Goal: Transaction & Acquisition: Purchase product/service

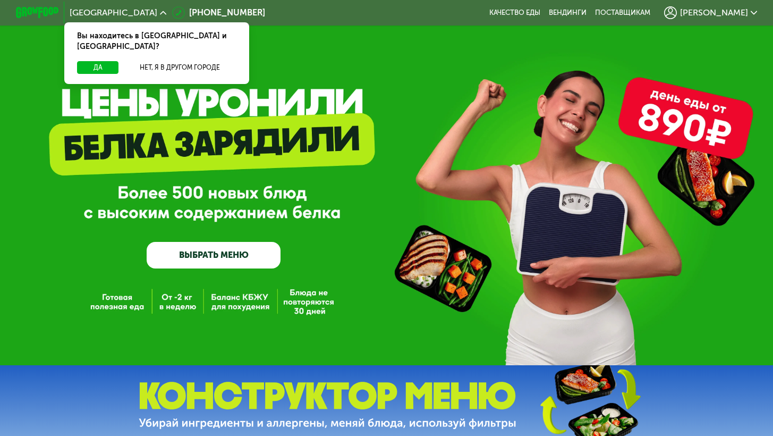
click at [262, 265] on link "ВЫБРАТЬ МЕНЮ" at bounding box center [214, 255] width 134 height 27
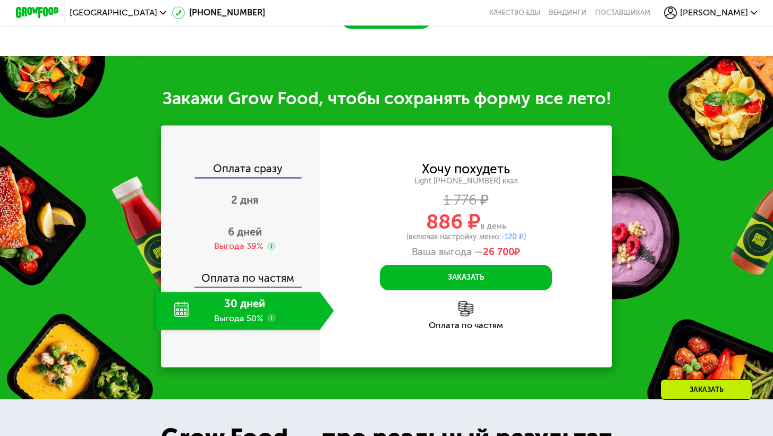
scroll to position [1068, 0]
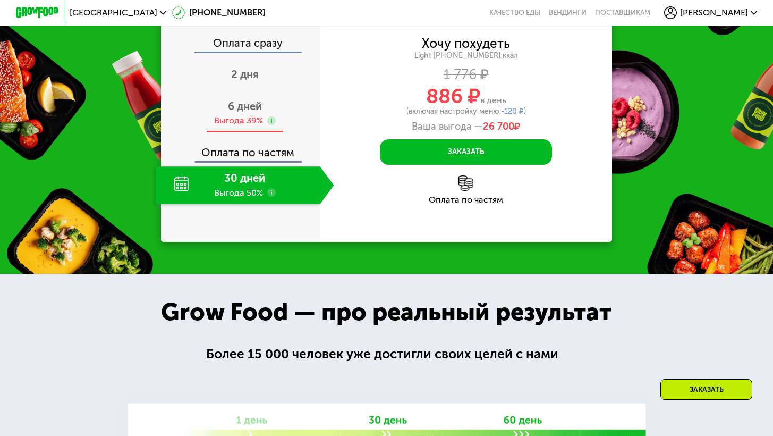
click at [249, 113] on span "6 дней" at bounding box center [245, 106] width 34 height 13
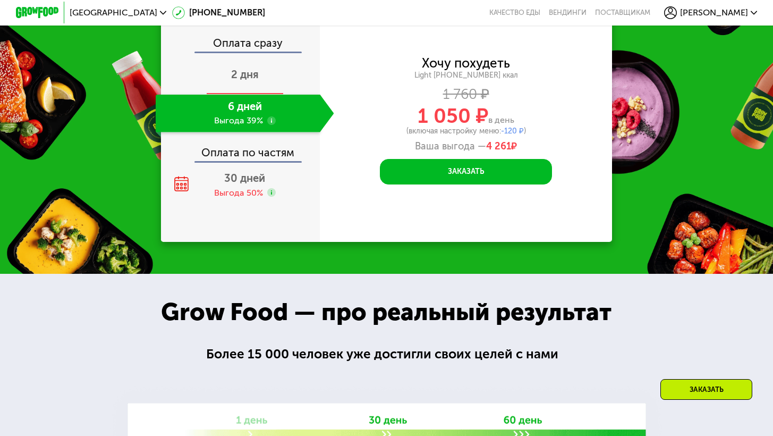
click at [256, 95] on div "2 дня" at bounding box center [245, 76] width 178 height 38
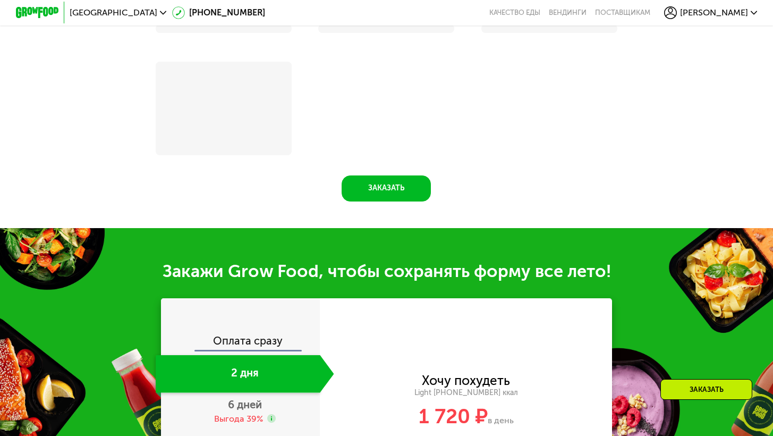
scroll to position [1273, 0]
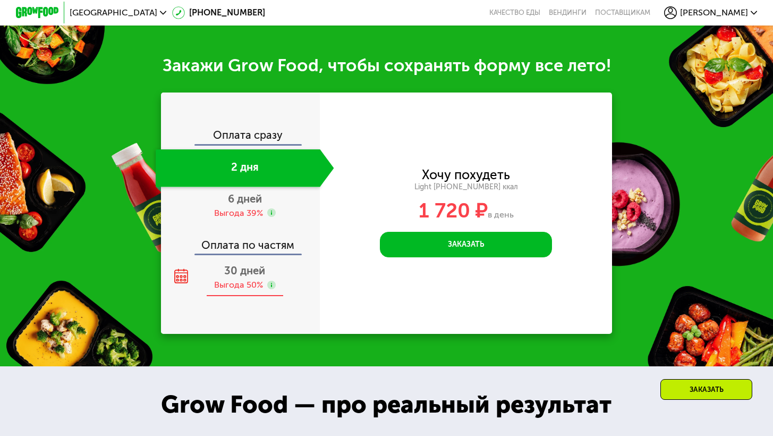
click at [234, 277] on span "30 дней" at bounding box center [244, 270] width 41 height 13
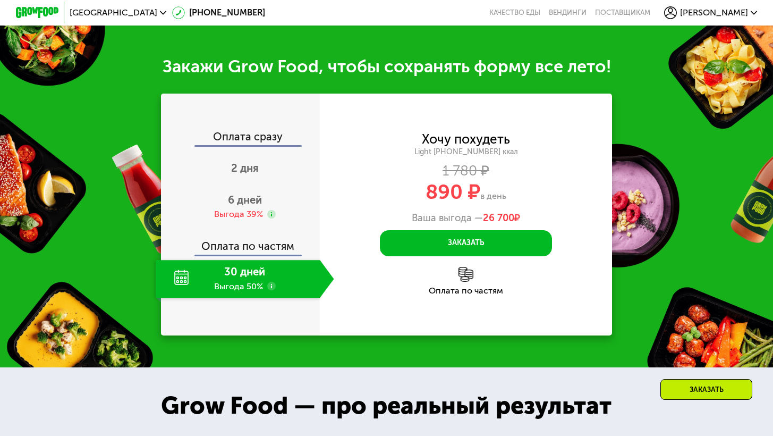
scroll to position [1068, 0]
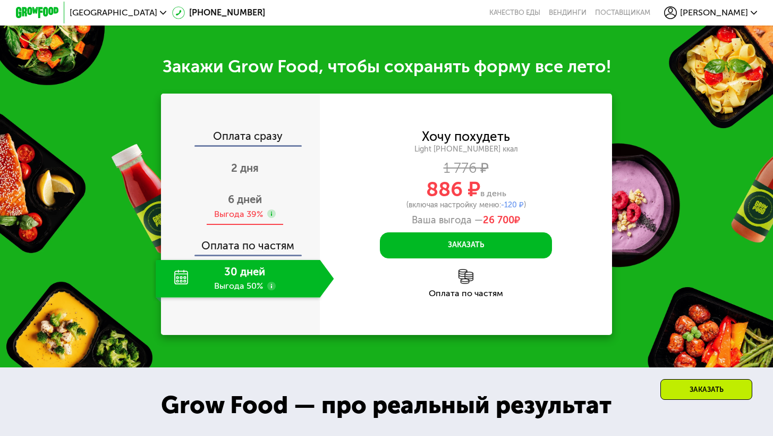
click at [241, 206] on span "6 дней" at bounding box center [245, 199] width 34 height 13
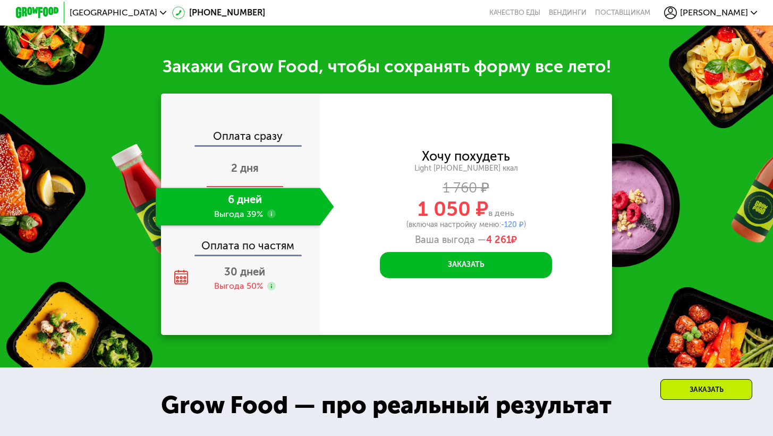
click at [244, 174] on span "2 дня" at bounding box center [245, 168] width 28 height 13
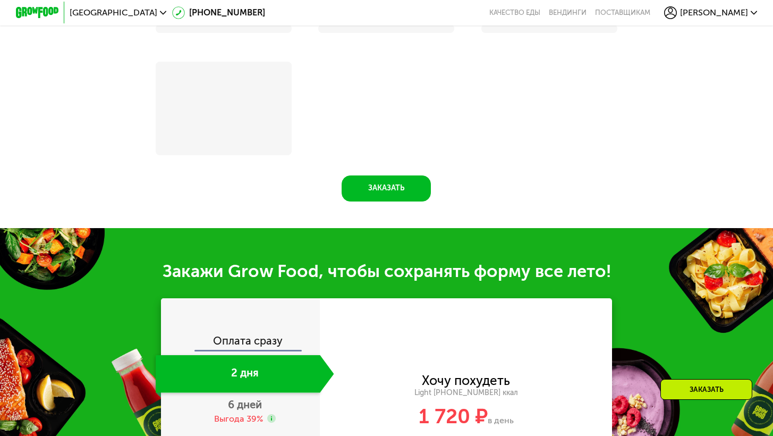
scroll to position [1040, 0]
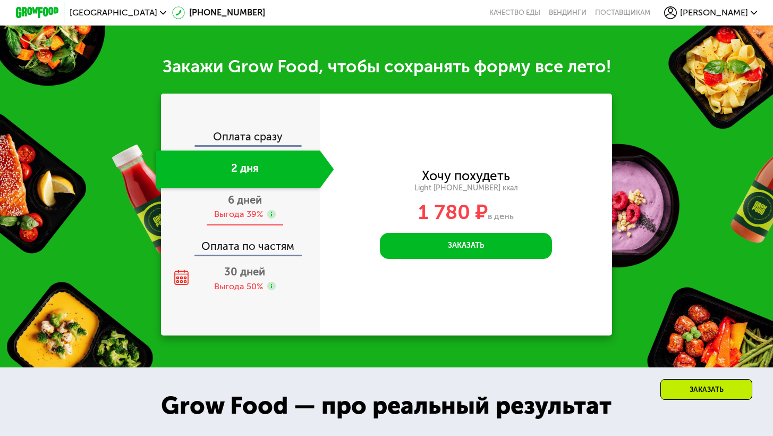
click at [252, 220] on div "Выгода 39%" at bounding box center [238, 214] width 49 height 12
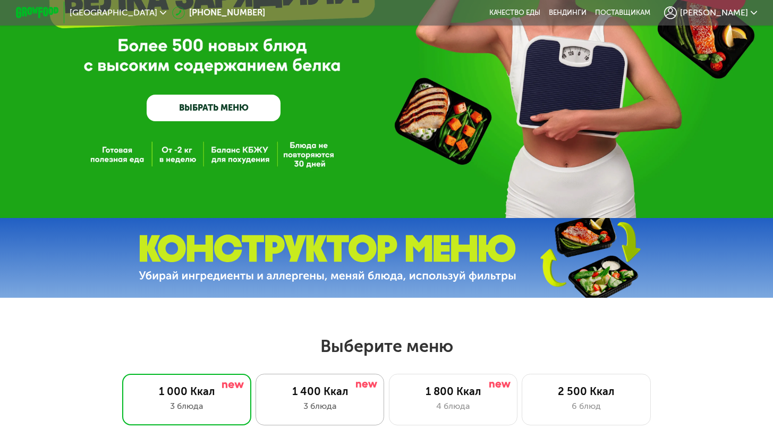
scroll to position [345, 0]
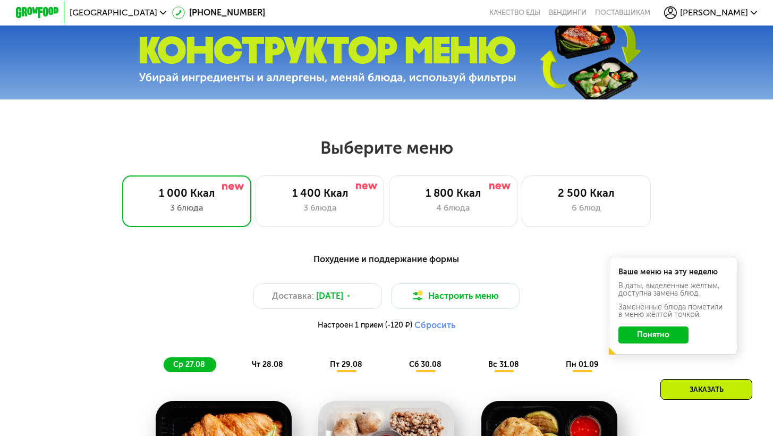
click at [347, 89] on div at bounding box center [386, 60] width 773 height 80
click at [351, 72] on img at bounding box center [328, 59] width 378 height 47
click at [328, 211] on div "3 блюда" at bounding box center [320, 207] width 106 height 13
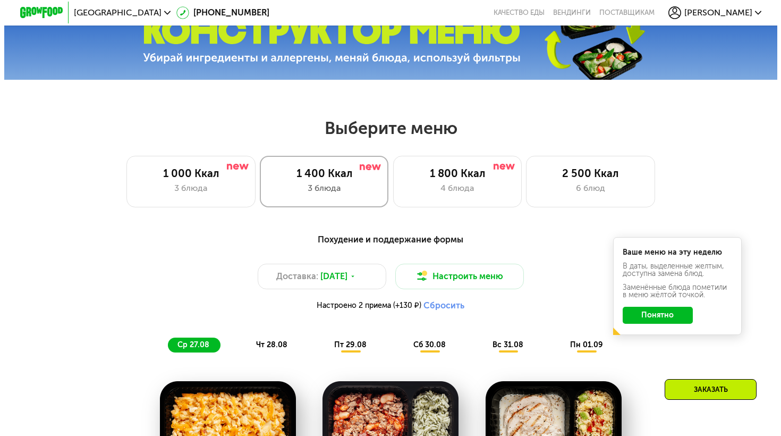
scroll to position [506, 0]
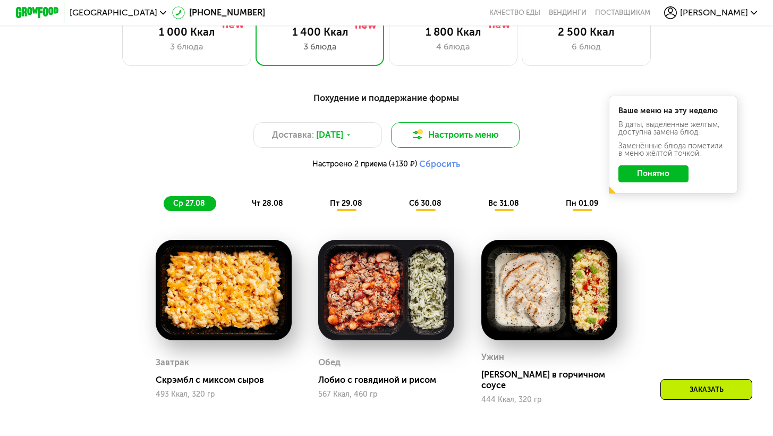
click at [436, 143] on button "Настроить меню" at bounding box center [455, 135] width 129 height 26
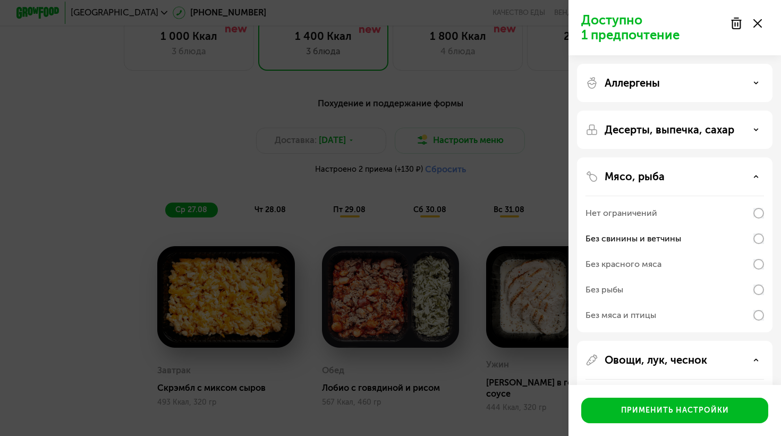
click at [692, 124] on p "Десерты, выпечка, сахар" at bounding box center [670, 129] width 130 height 13
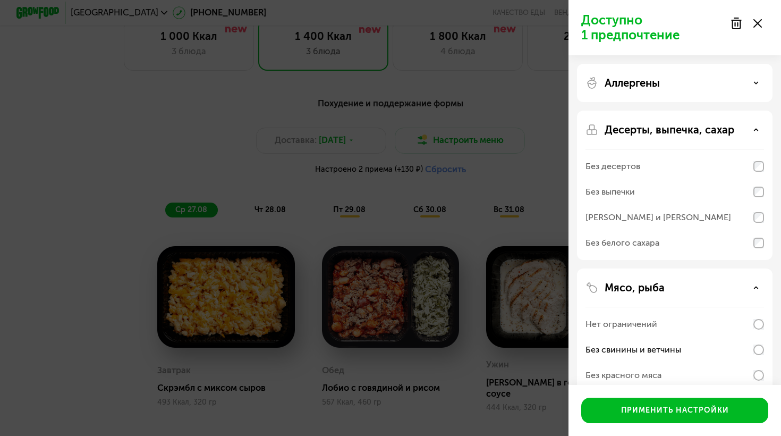
click at [692, 124] on p "Десерты, выпечка, сахар" at bounding box center [670, 129] width 130 height 13
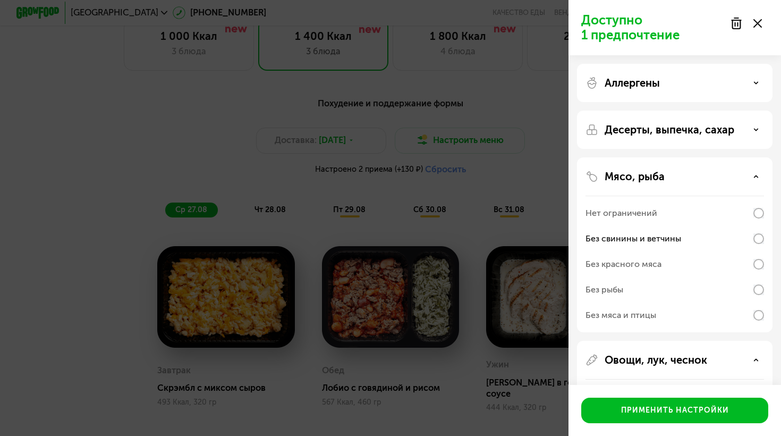
click at [696, 61] on div "Аллергены Десерты, выпечка, сахар Мясо, рыба Нет ограничений Без свинины и ветч…" at bounding box center [675, 338] width 213 height 566
click at [693, 81] on div "Аллергены" at bounding box center [675, 83] width 179 height 13
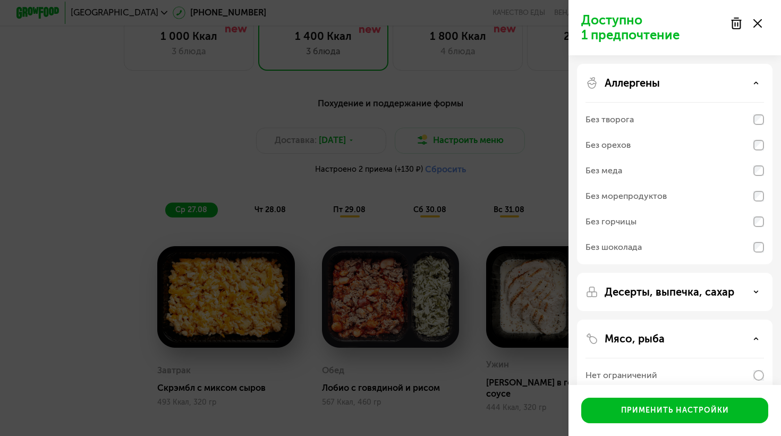
click at [693, 81] on div "Аллергены" at bounding box center [675, 83] width 179 height 13
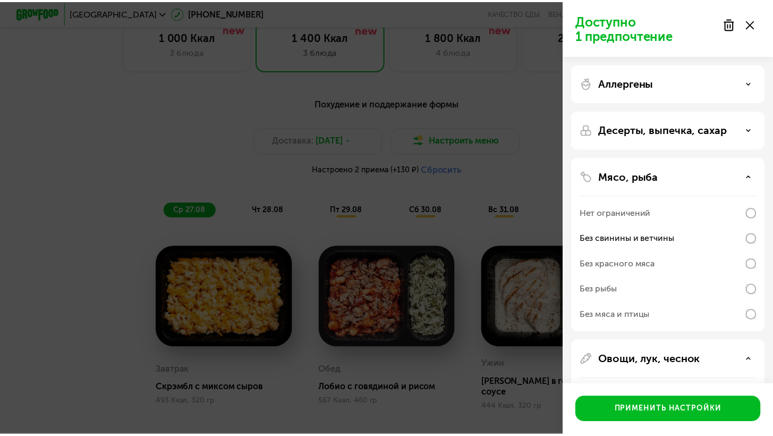
scroll to position [239, 0]
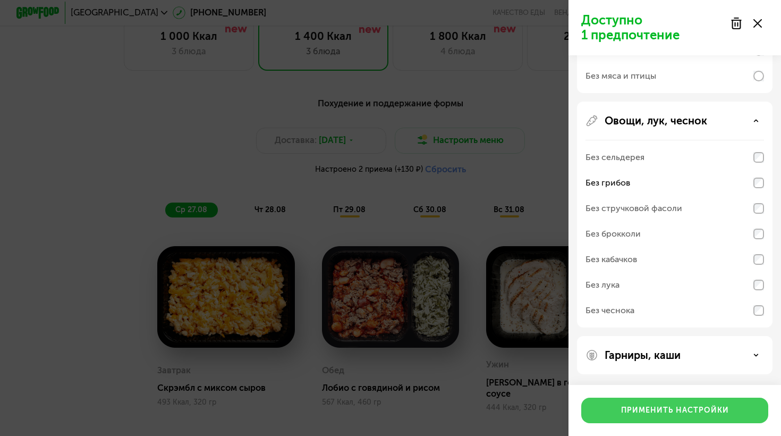
click at [655, 412] on div "Применить настройки" at bounding box center [675, 410] width 108 height 11
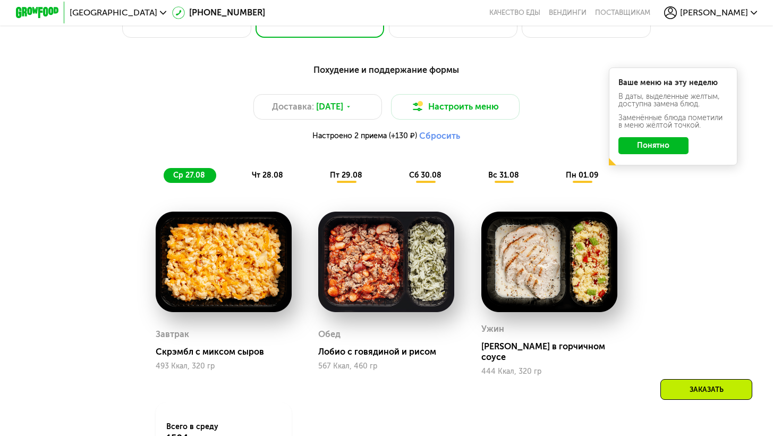
scroll to position [594, 0]
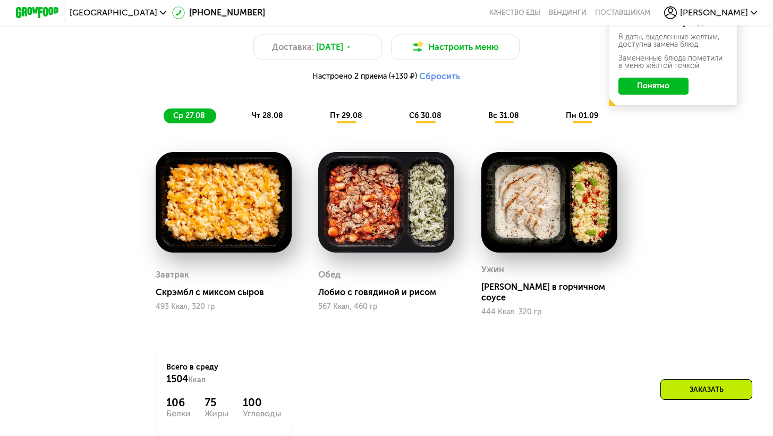
click at [223, 252] on img at bounding box center [224, 202] width 136 height 100
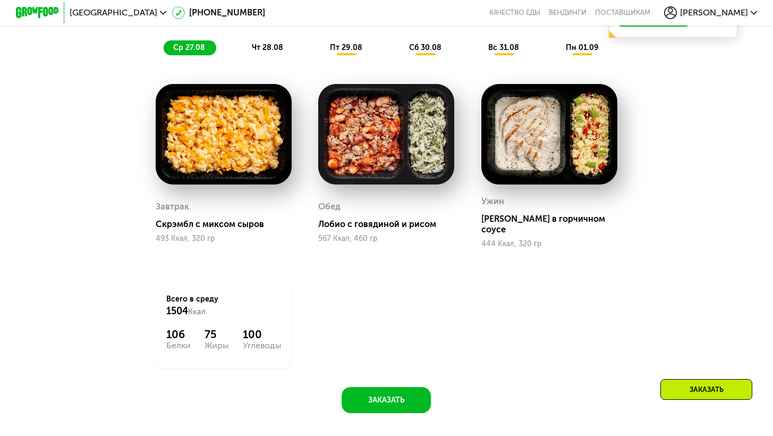
scroll to position [664, 0]
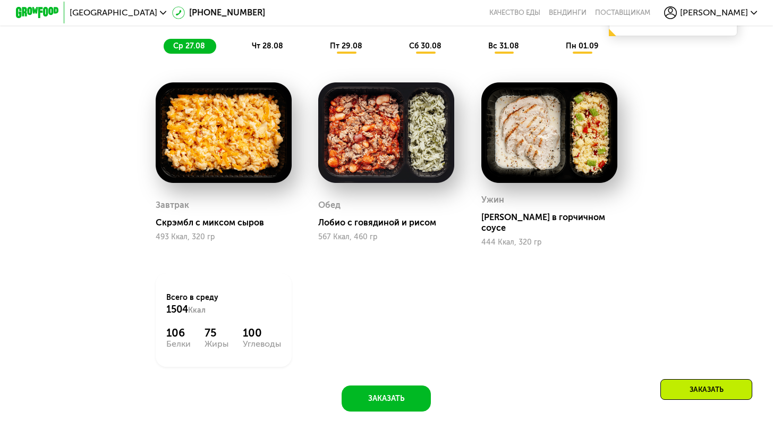
click at [412, 153] on img at bounding box center [386, 132] width 136 height 100
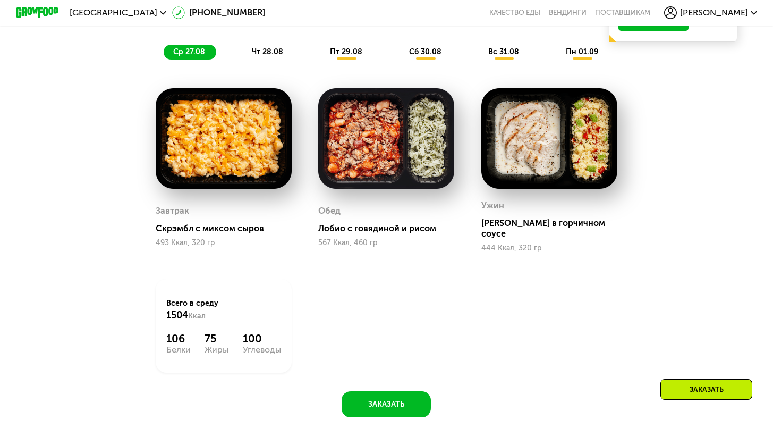
scroll to position [556, 0]
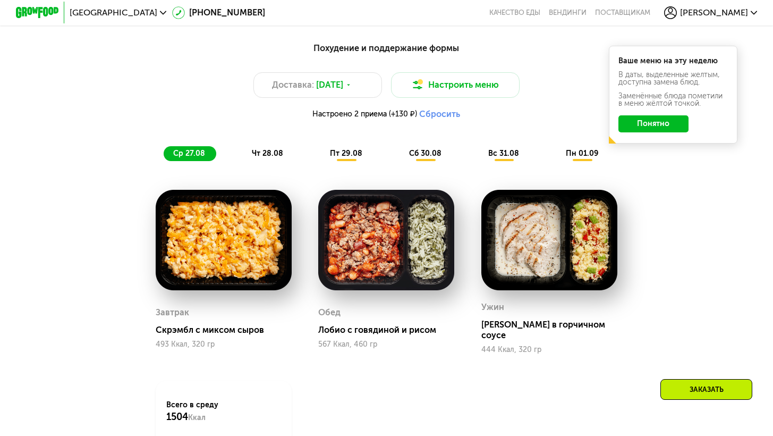
click at [339, 158] on span "пт 29.08" at bounding box center [346, 153] width 32 height 9
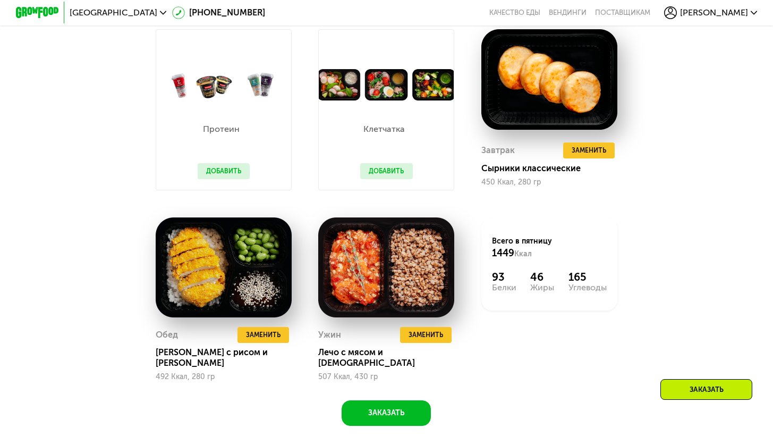
scroll to position [386, 0]
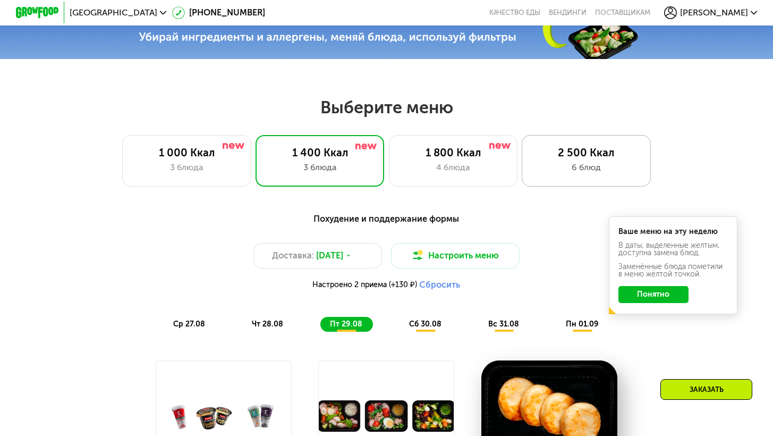
click at [581, 154] on div "2 500 Ккал" at bounding box center [586, 152] width 106 height 13
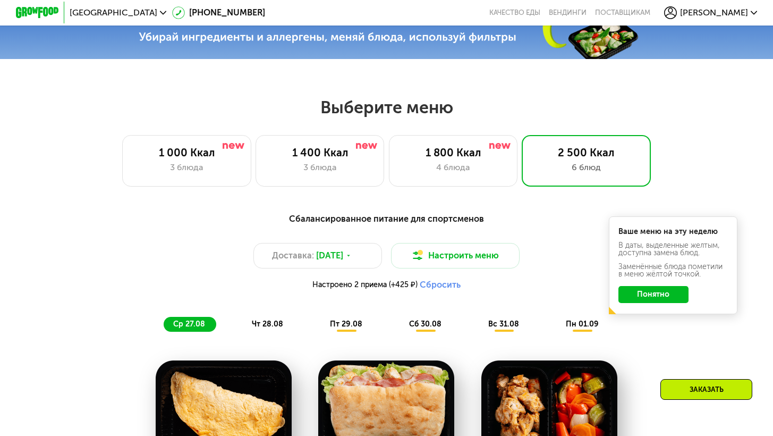
click at [663, 303] on button "Понятно" at bounding box center [654, 294] width 70 height 17
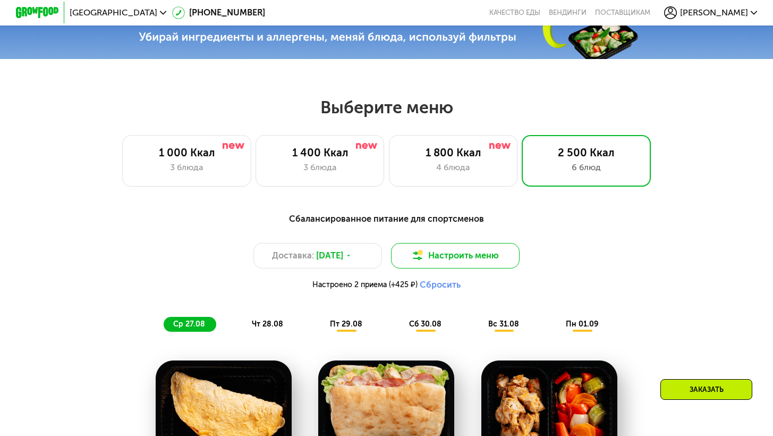
click at [490, 260] on button "Настроить меню" at bounding box center [455, 256] width 129 height 26
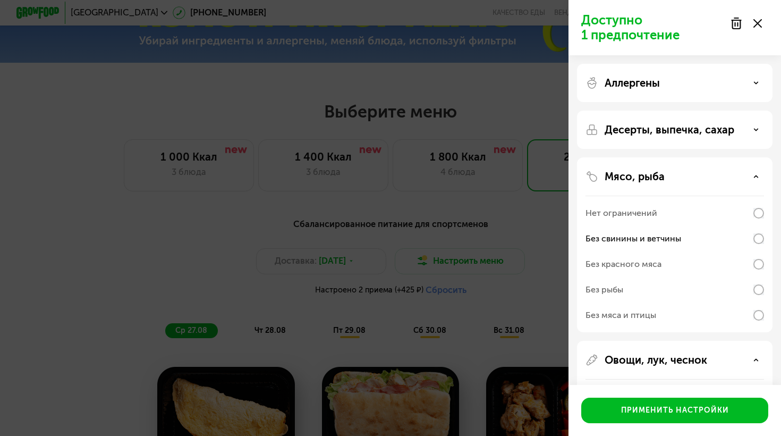
click at [763, 26] on div at bounding box center [746, 23] width 45 height 21
click at [759, 24] on use at bounding box center [757, 23] width 9 height 9
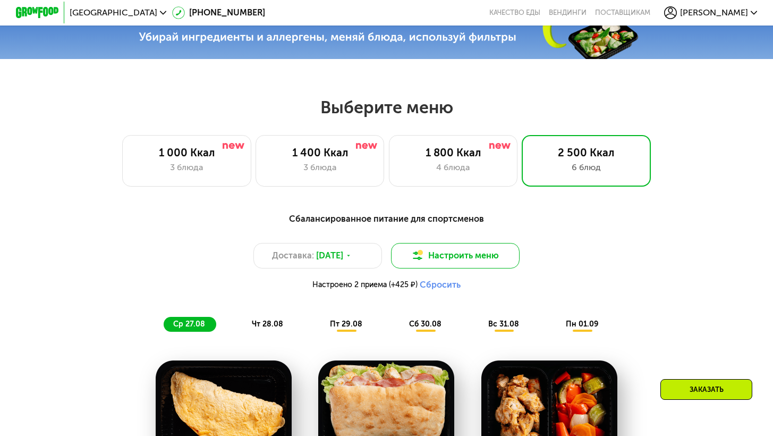
click at [483, 267] on button "Настроить меню" at bounding box center [455, 256] width 129 height 26
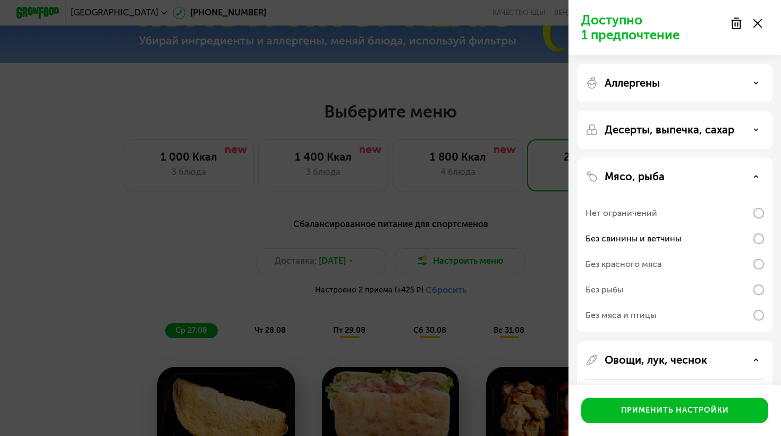
click at [761, 23] on icon at bounding box center [757, 23] width 9 height 9
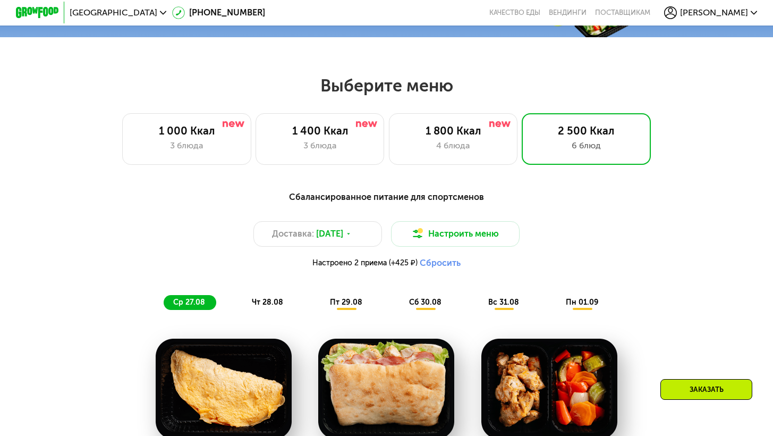
scroll to position [579, 0]
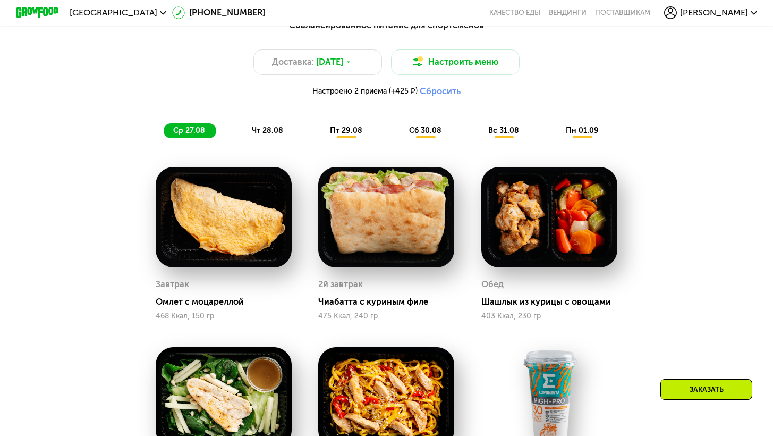
click at [224, 267] on img at bounding box center [224, 217] width 136 height 100
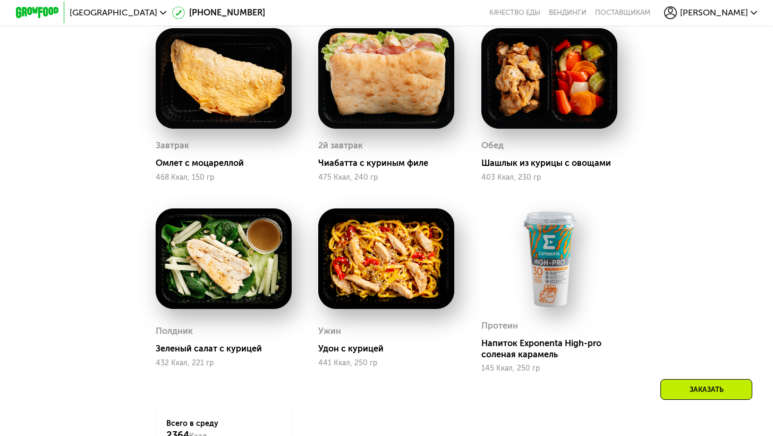
scroll to position [705, 0]
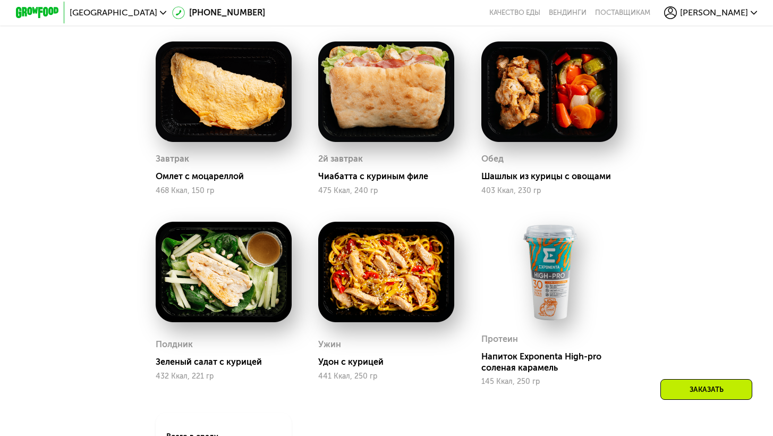
click at [394, 101] on img at bounding box center [386, 91] width 136 height 100
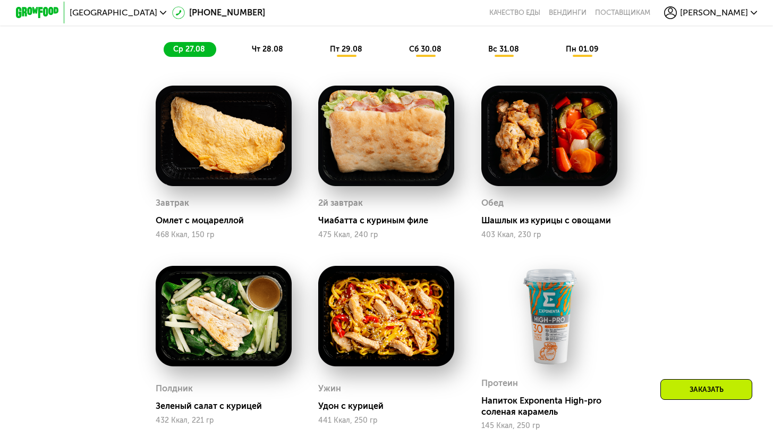
scroll to position [639, 0]
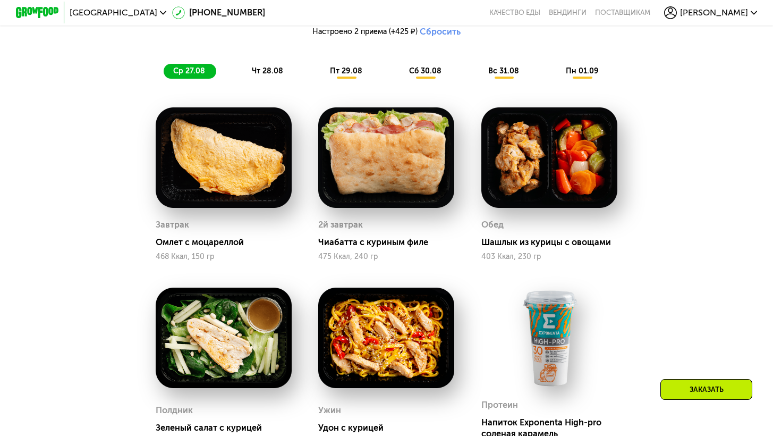
click at [342, 75] on span "пт 29.08" at bounding box center [346, 70] width 32 height 9
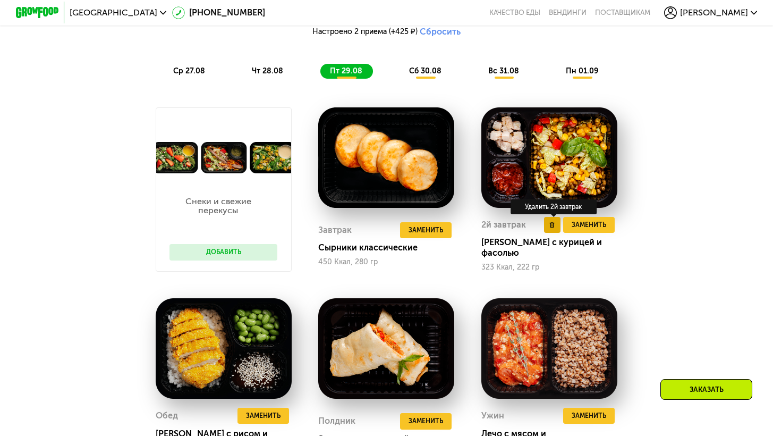
click at [557, 233] on button at bounding box center [552, 225] width 16 height 16
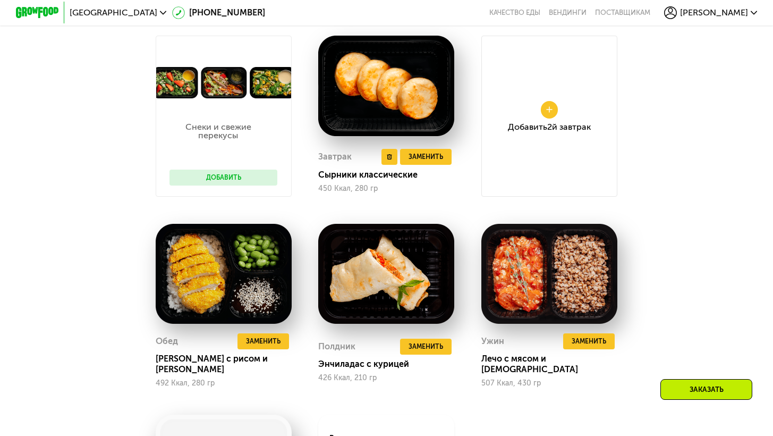
scroll to position [722, 0]
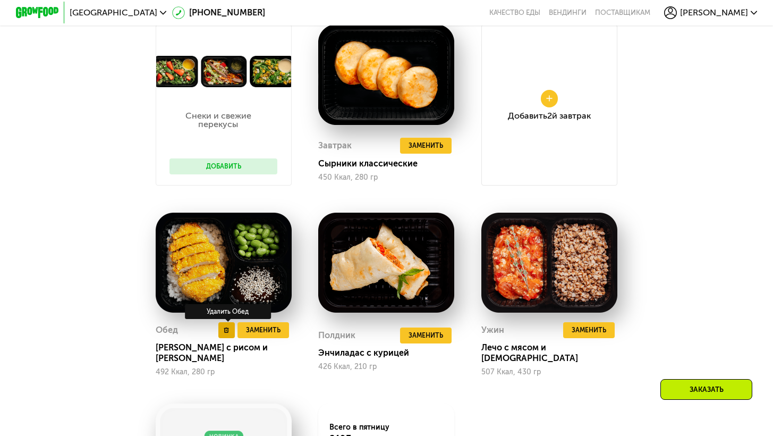
click at [227, 333] on icon at bounding box center [226, 329] width 5 height 5
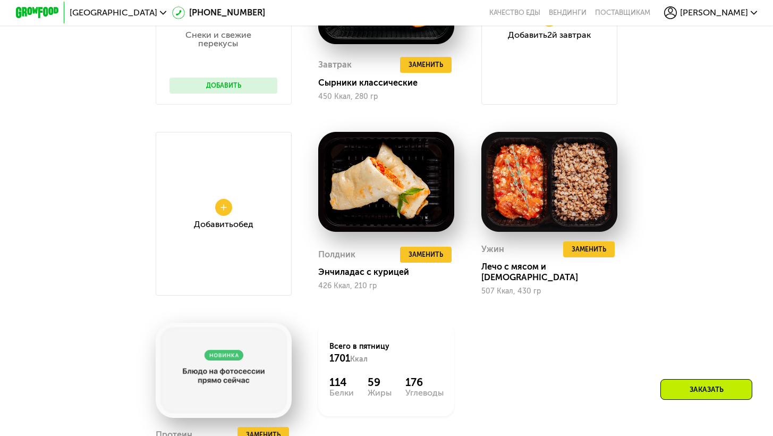
scroll to position [836, 0]
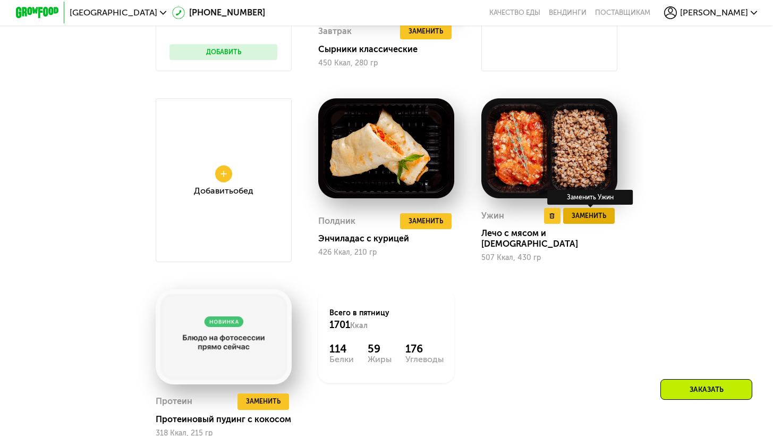
click at [591, 221] on span "Заменить" at bounding box center [589, 215] width 35 height 11
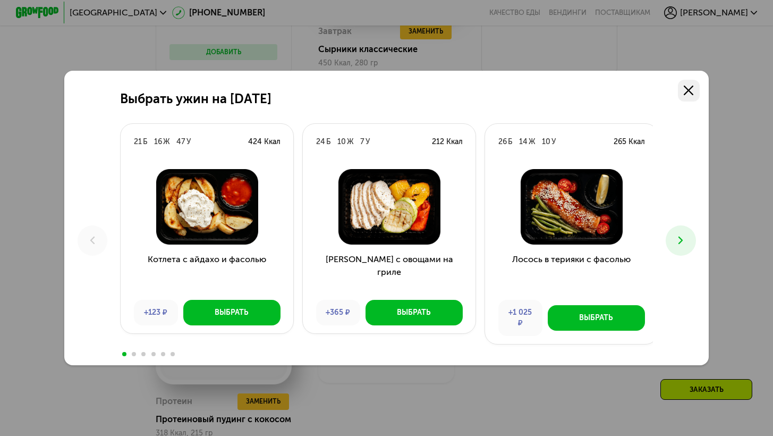
click at [692, 89] on use at bounding box center [689, 91] width 10 height 10
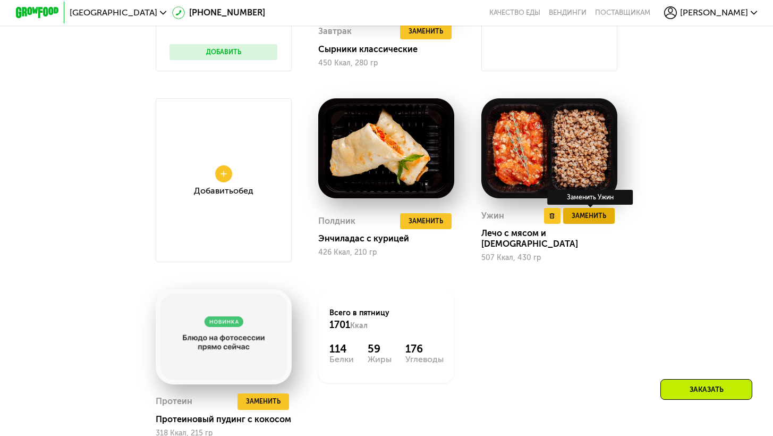
click at [574, 221] on span "Заменить" at bounding box center [589, 215] width 35 height 11
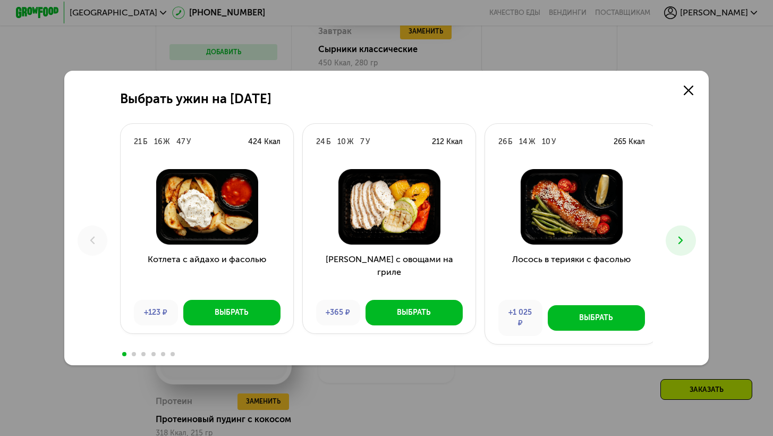
click at [673, 243] on button at bounding box center [681, 240] width 30 height 30
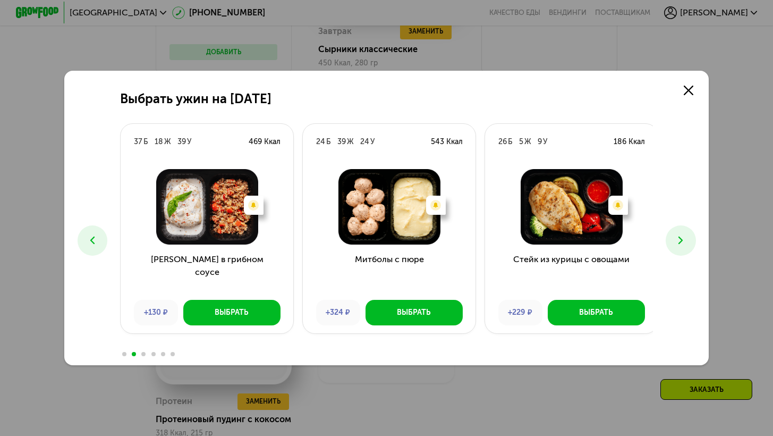
click at [364, 198] on img at bounding box center [389, 206] width 156 height 75
click at [357, 189] on img at bounding box center [389, 206] width 156 height 75
click at [677, 239] on button at bounding box center [681, 240] width 30 height 30
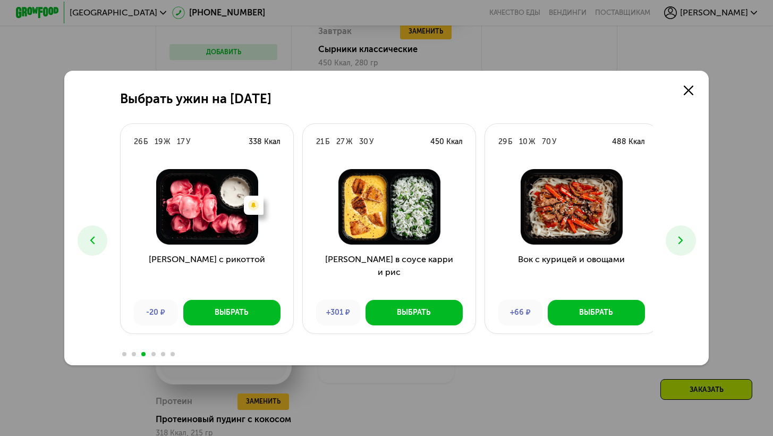
click at [677, 239] on button at bounding box center [681, 240] width 30 height 30
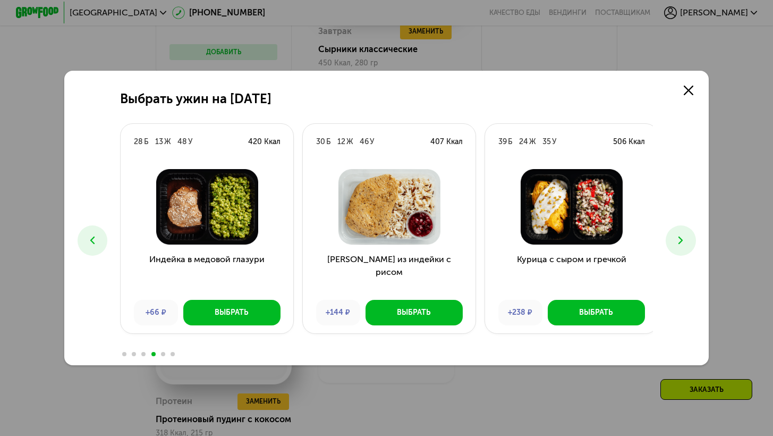
click at [681, 239] on icon at bounding box center [680, 240] width 13 height 13
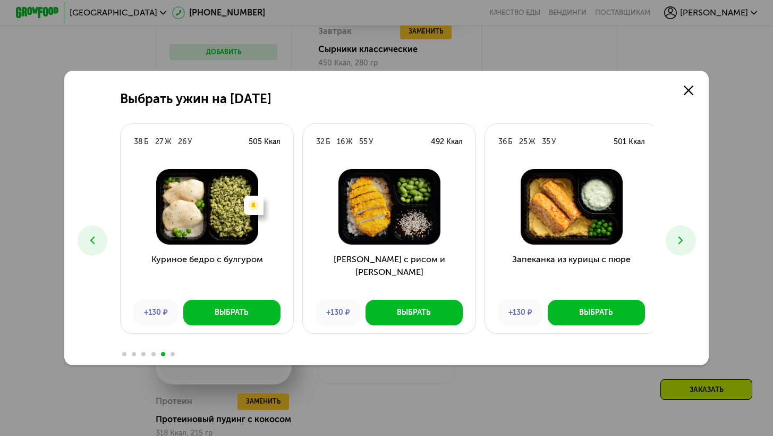
click at [679, 237] on icon at bounding box center [680, 240] width 13 height 13
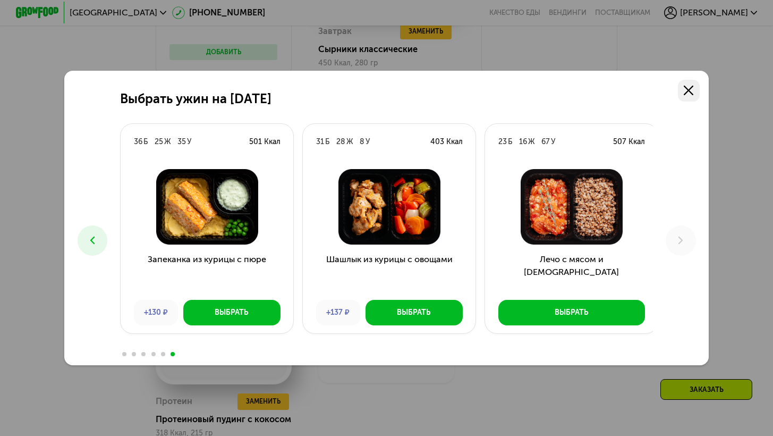
click at [693, 82] on link at bounding box center [688, 90] width 21 height 21
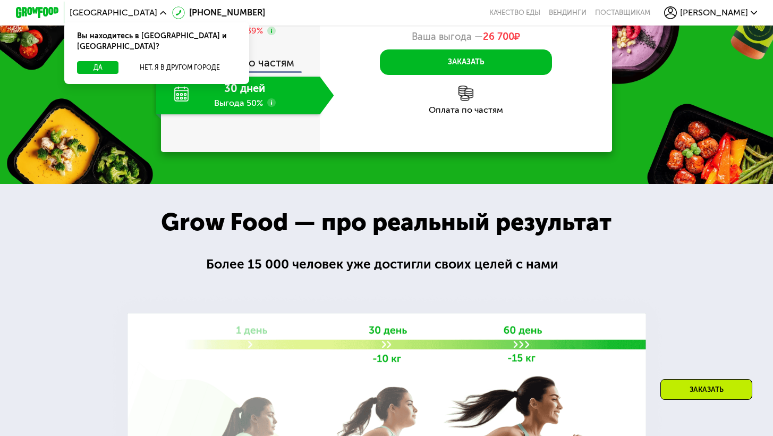
scroll to position [1101, 0]
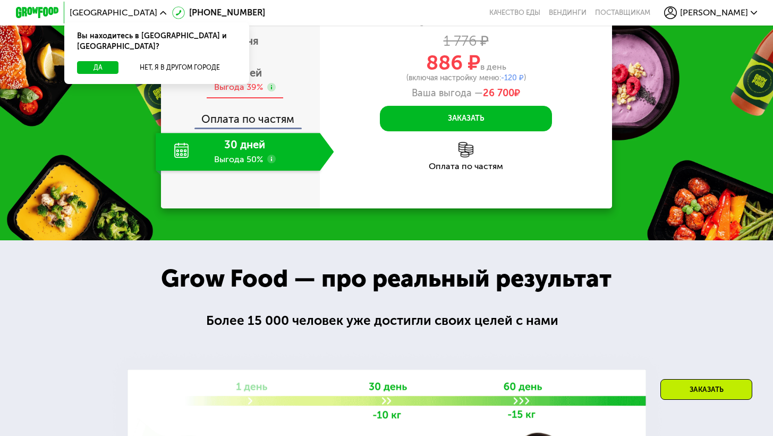
click at [230, 79] on span "6 дней" at bounding box center [245, 72] width 34 height 13
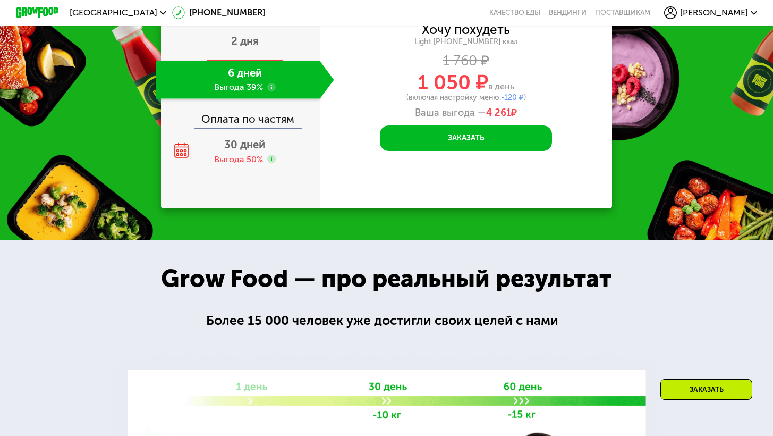
click at [258, 61] on div "2 дня" at bounding box center [245, 42] width 178 height 38
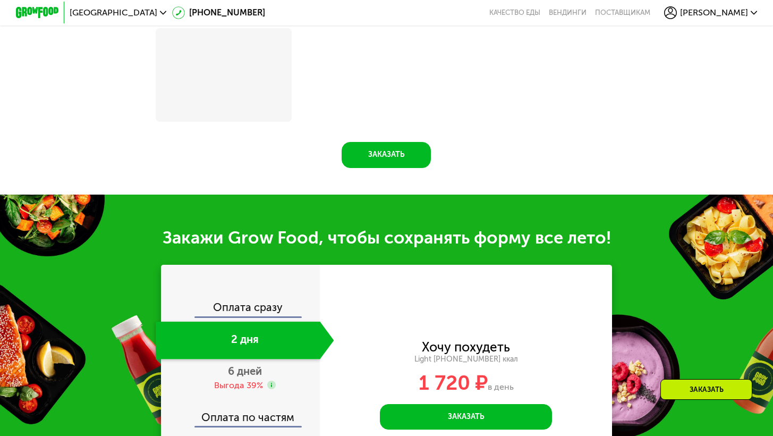
scroll to position [1307, 0]
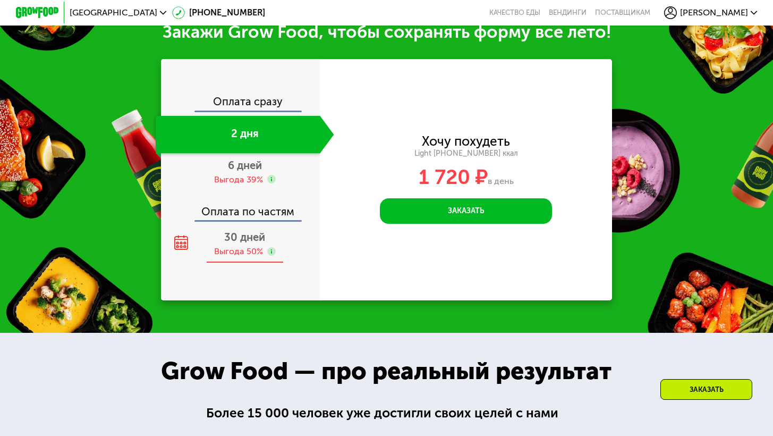
click at [245, 239] on div "30 дней Выгода 50%" at bounding box center [245, 244] width 178 height 38
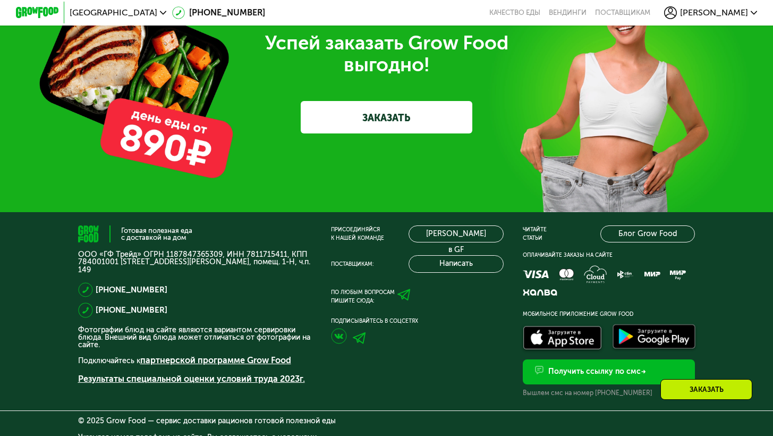
scroll to position [3228, 0]
